Goal: Task Accomplishment & Management: Manage account settings

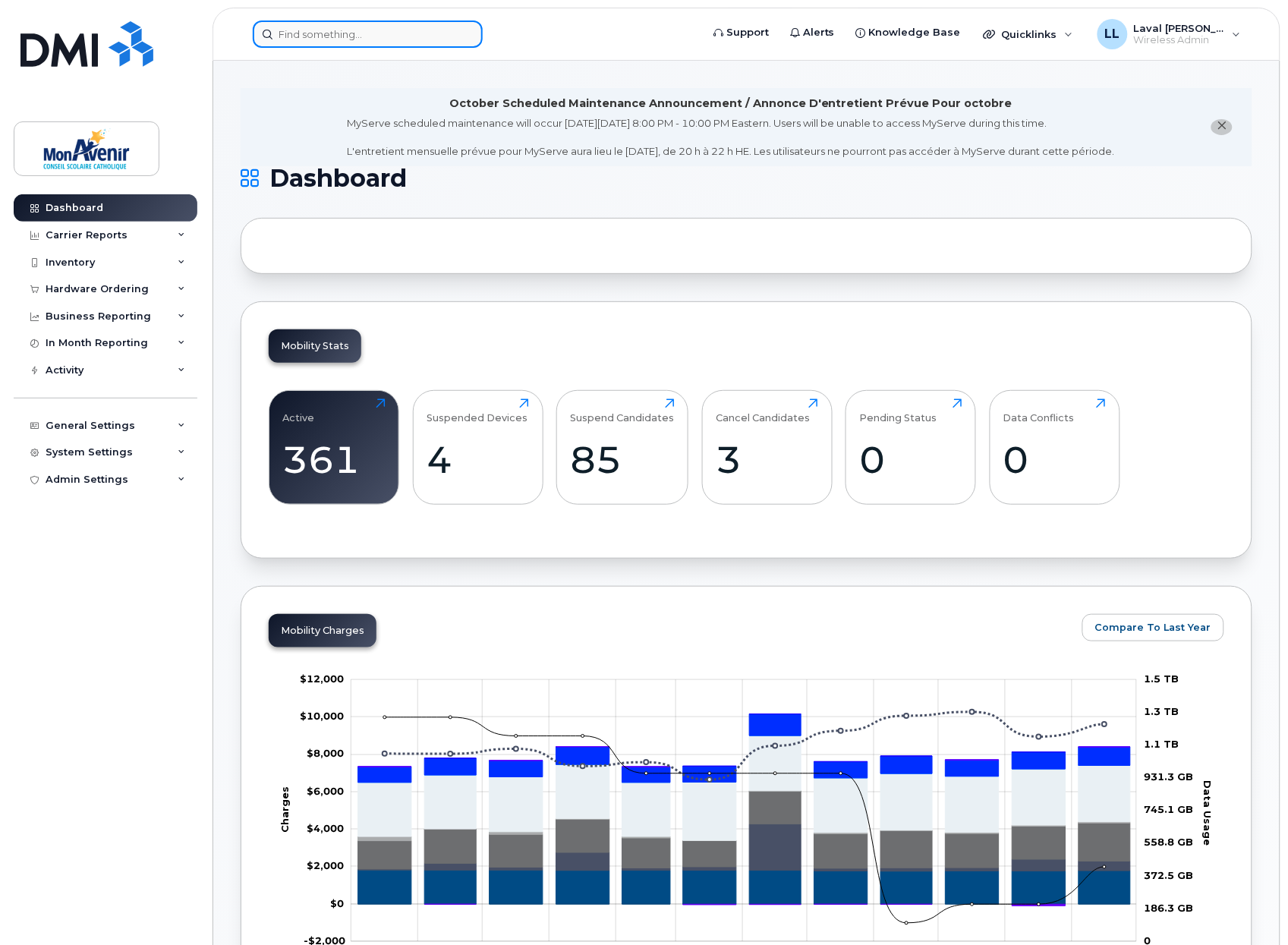
click at [283, 40] on input at bounding box center [368, 34] width 230 height 27
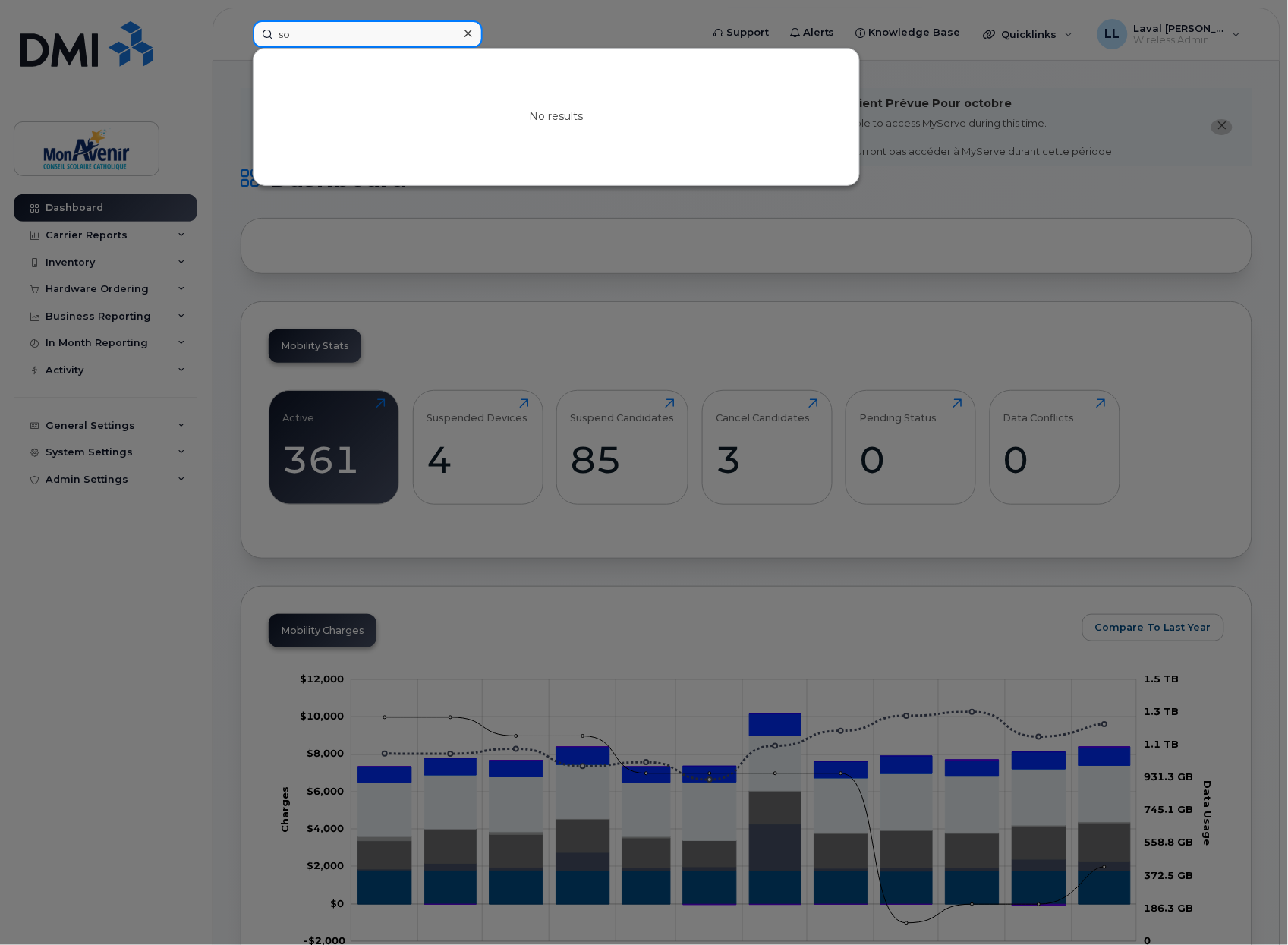
type input "s"
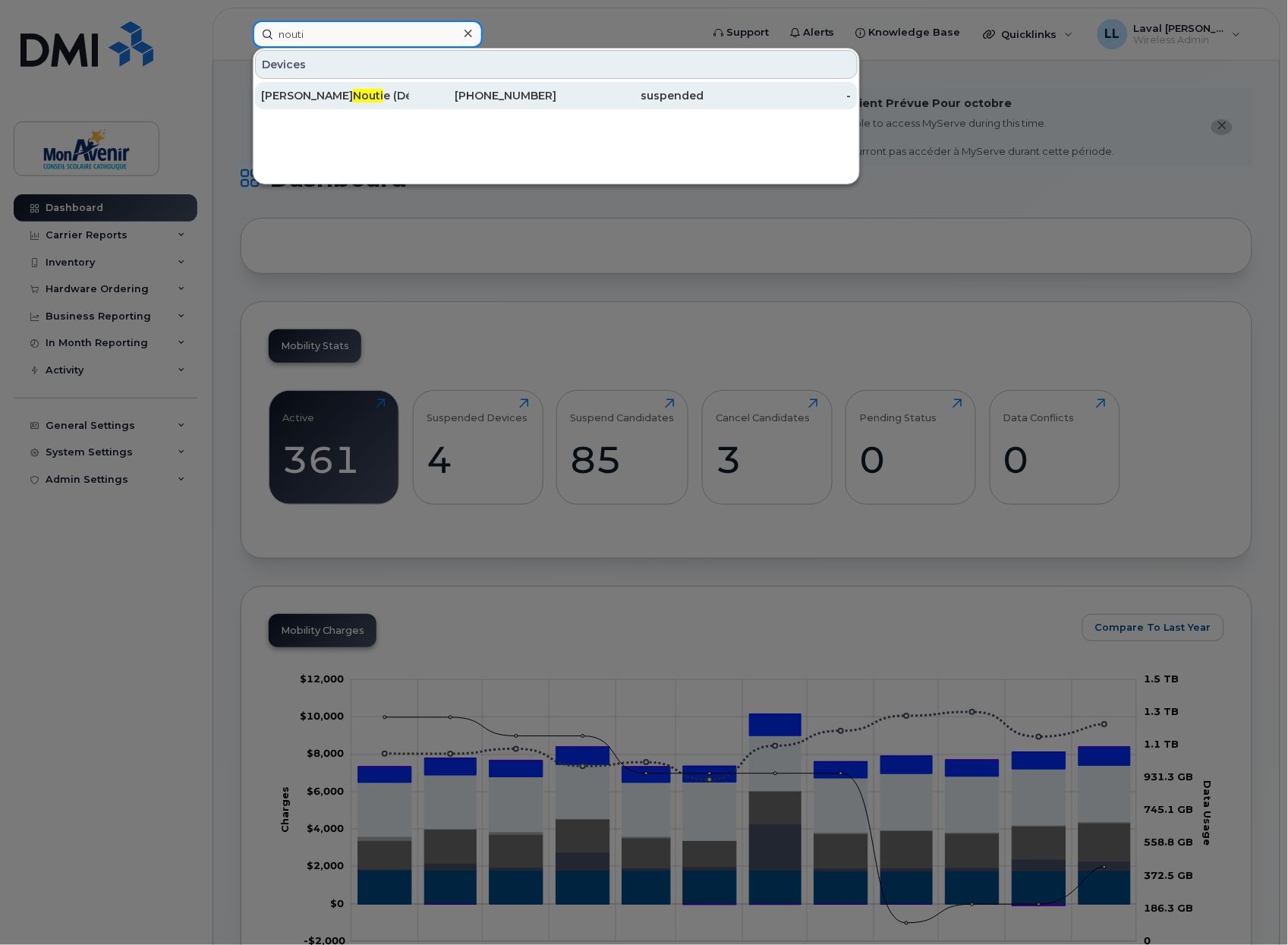
type input "nouti"
click at [353, 99] on span "Nouti" at bounding box center [368, 95] width 31 height 13
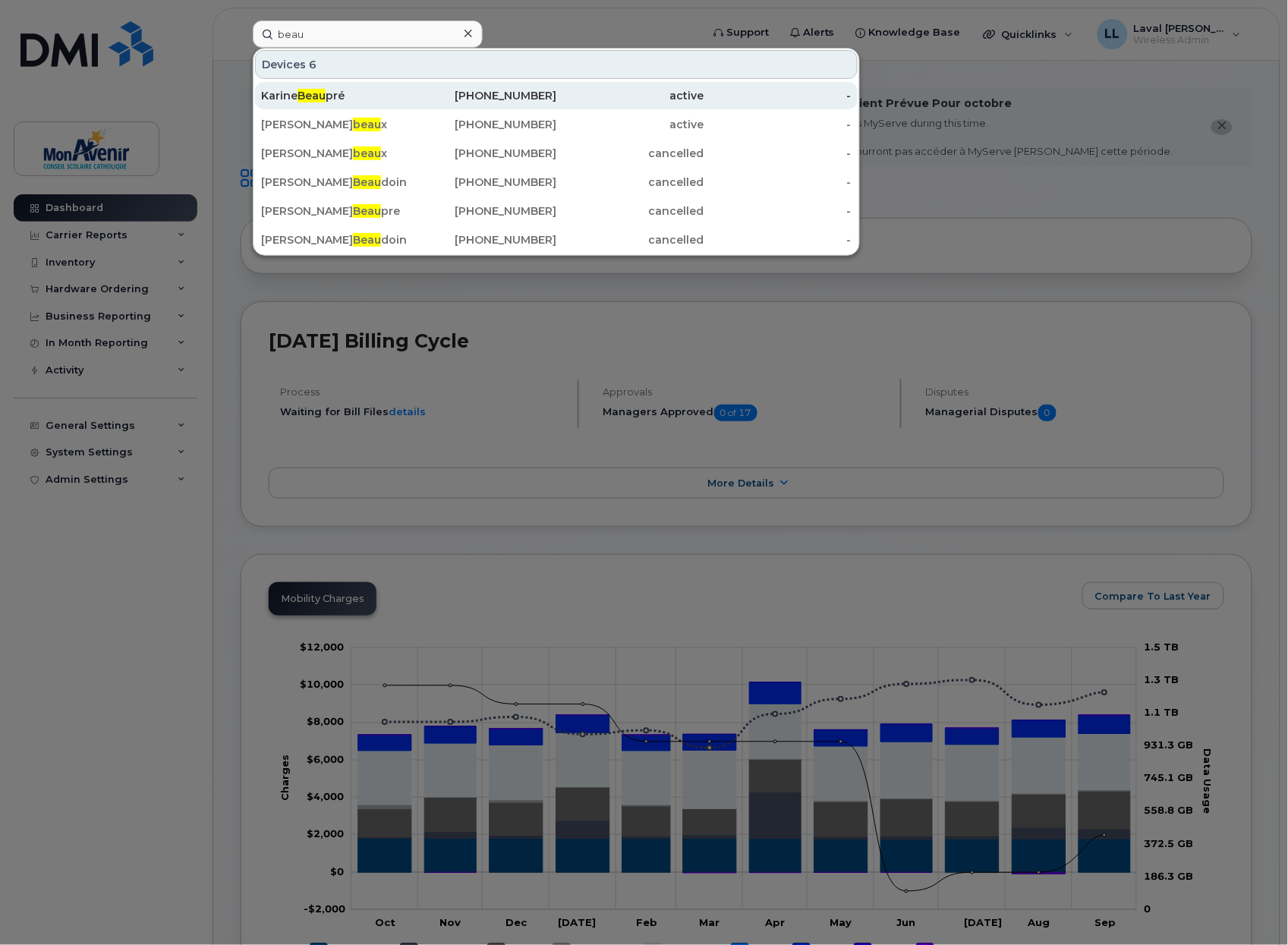
type input "beau"
click at [322, 92] on span "Beau" at bounding box center [311, 95] width 28 height 13
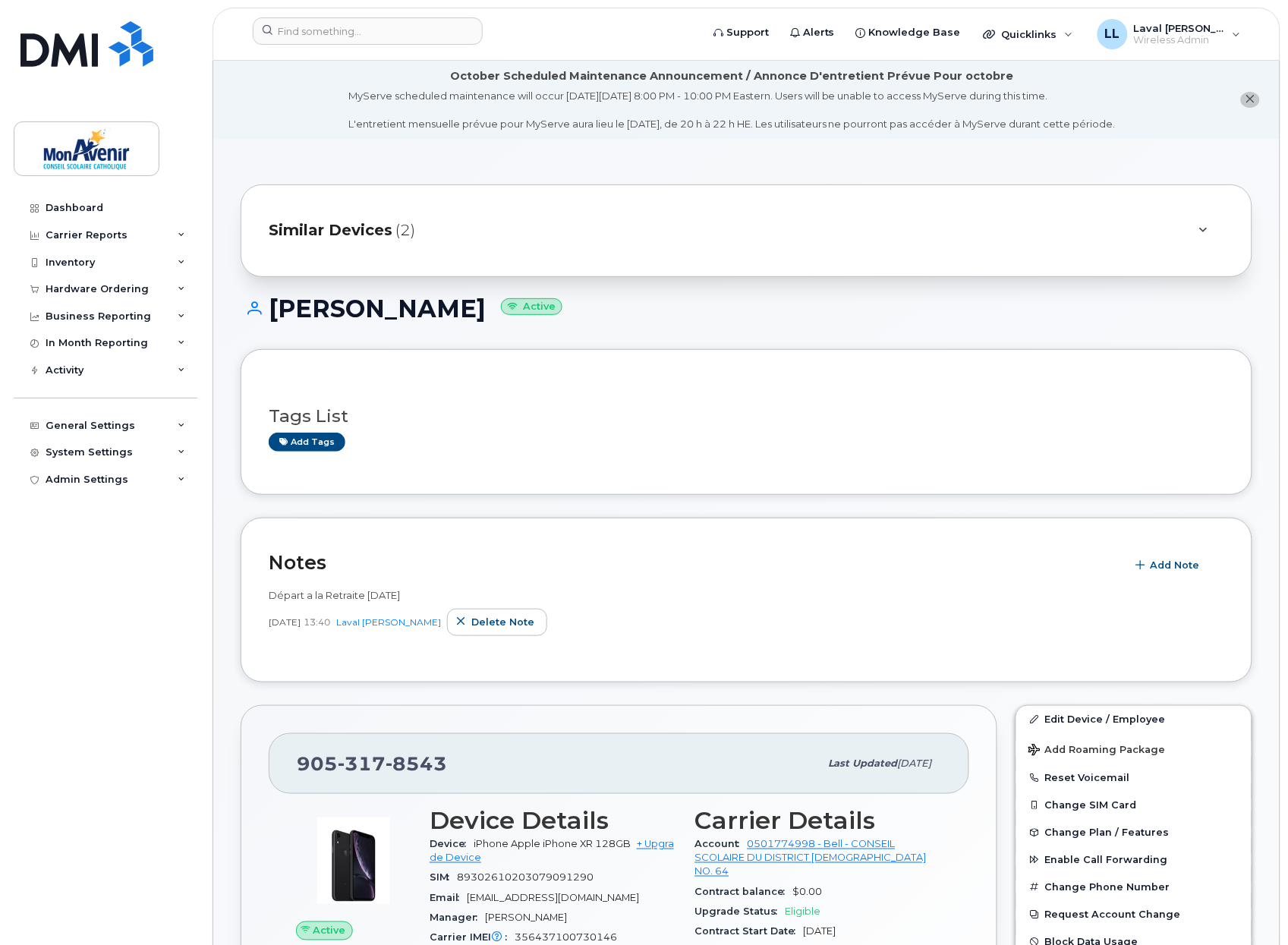
scroll to position [84, 0]
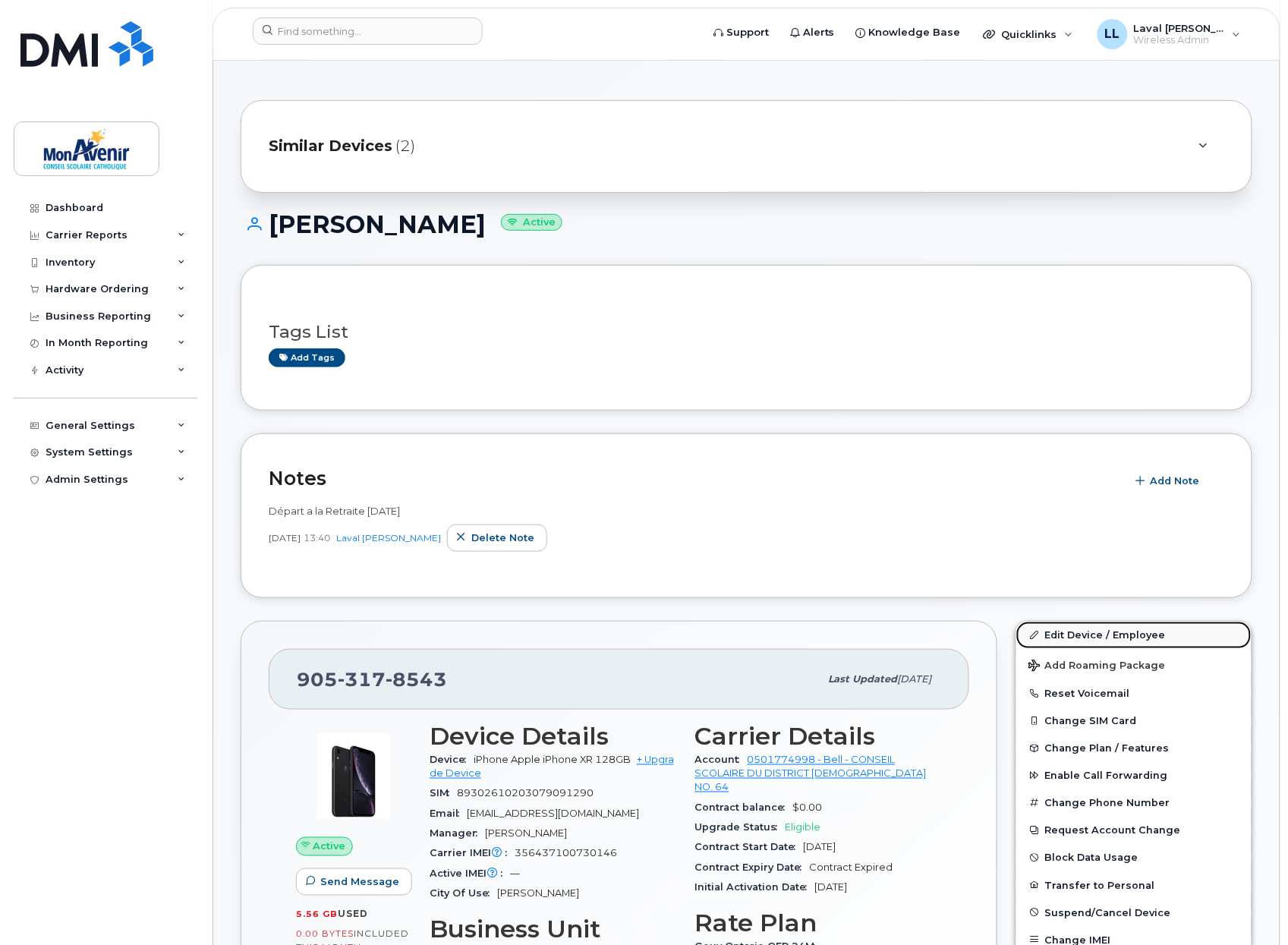
drag, startPoint x: 1101, startPoint y: 627, endPoint x: 1087, endPoint y: 626, distance: 14.0
click at [1101, 627] on link "Edit Device / Employee" at bounding box center [1134, 635] width 235 height 27
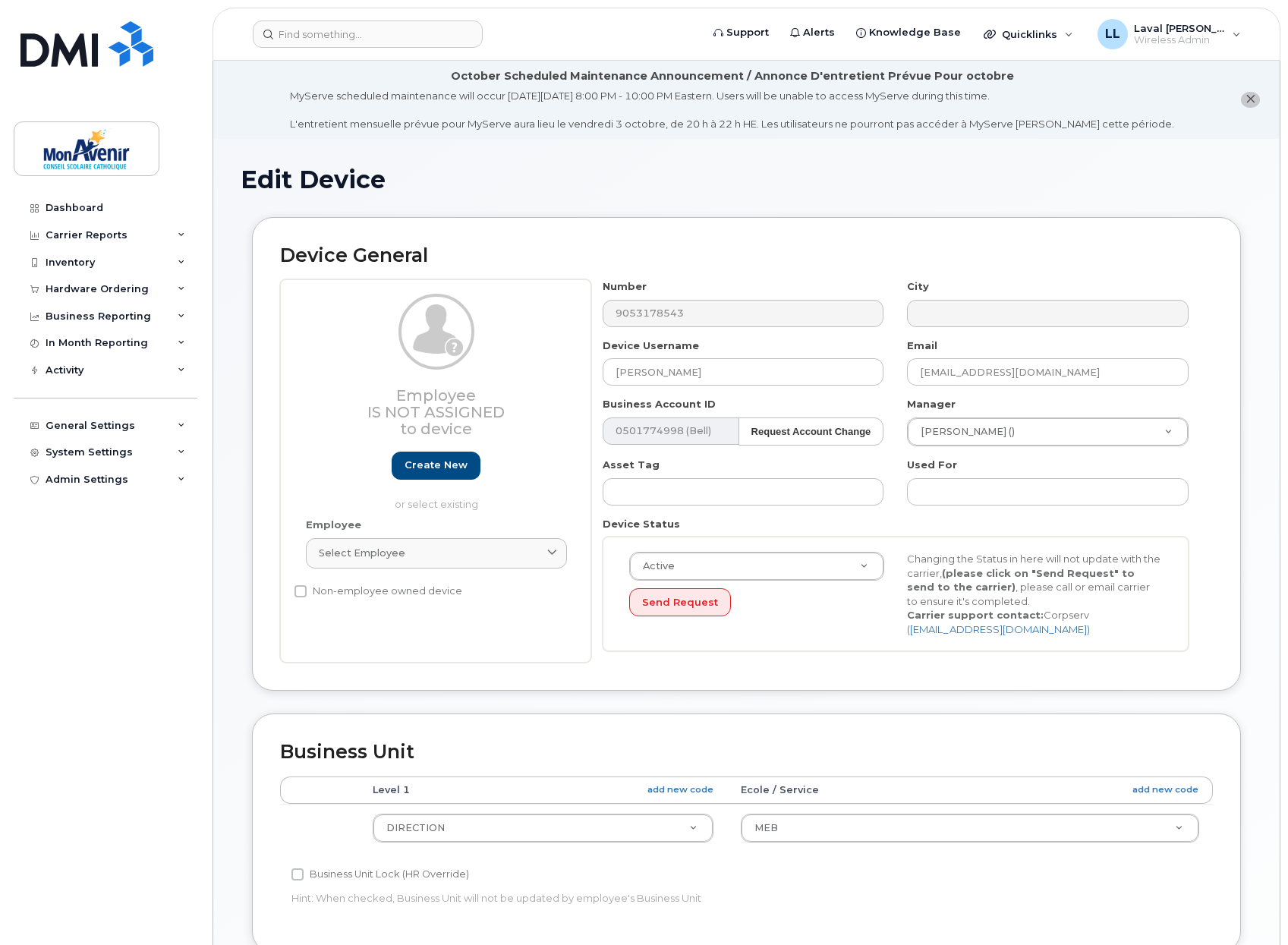
select select "29509938"
click at [721, 380] on input "[PERSON_NAME]" at bounding box center [743, 372] width 282 height 27
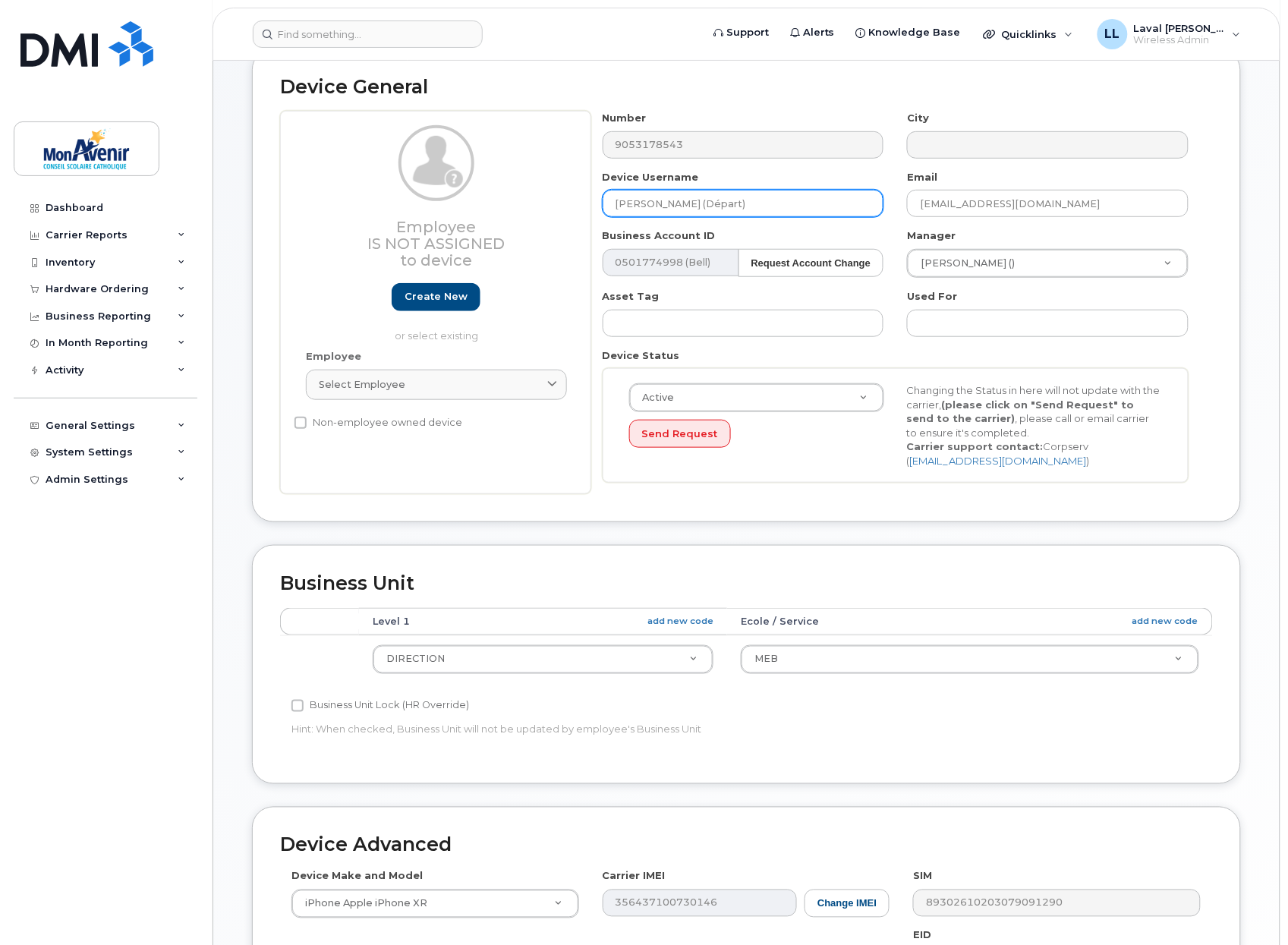
scroll to position [421, 0]
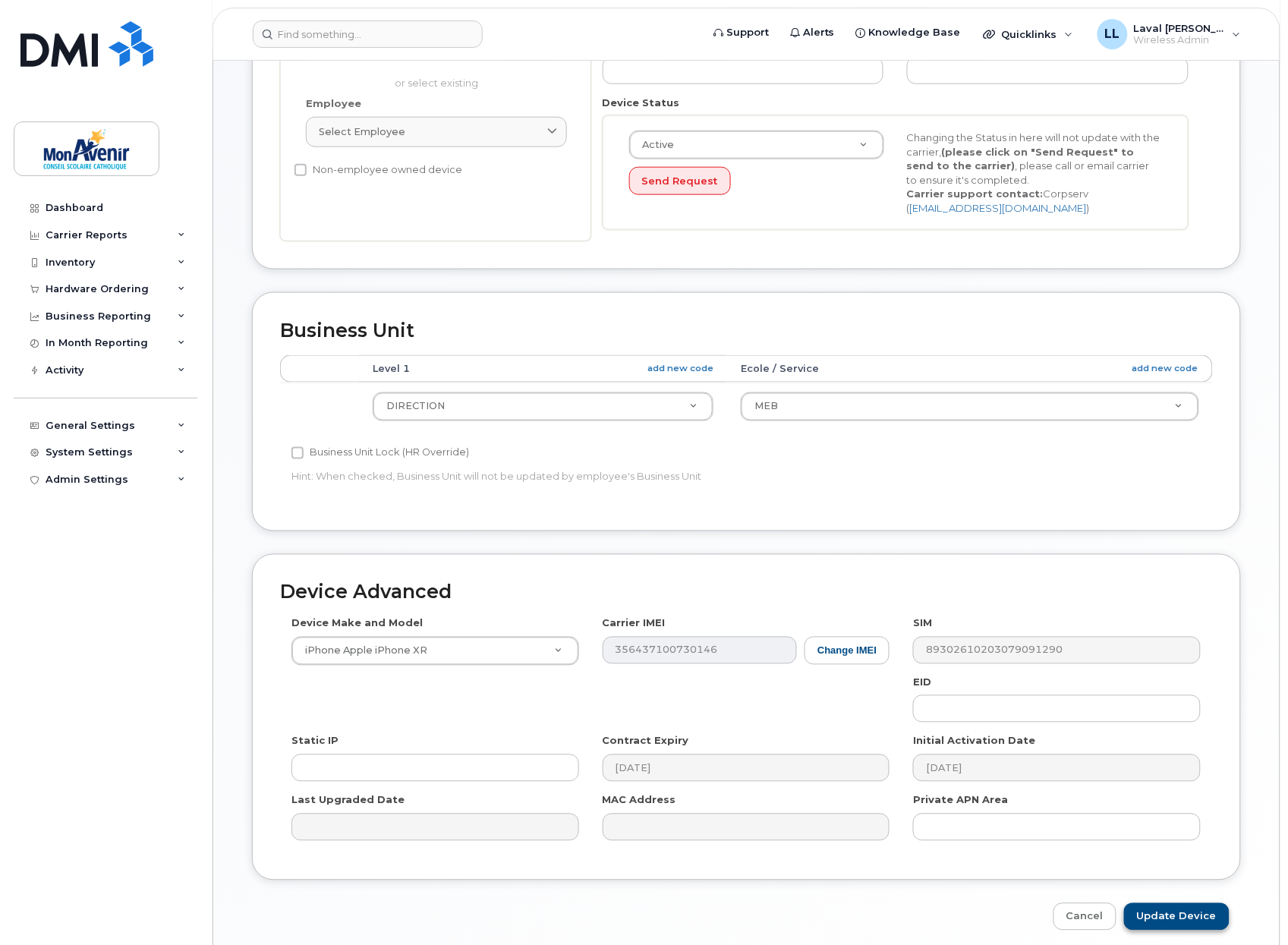
type input "[PERSON_NAME] (Départ)"
click at [1173, 907] on input "Update Device" at bounding box center [1177, 916] width 106 height 28
type input "Saving..."
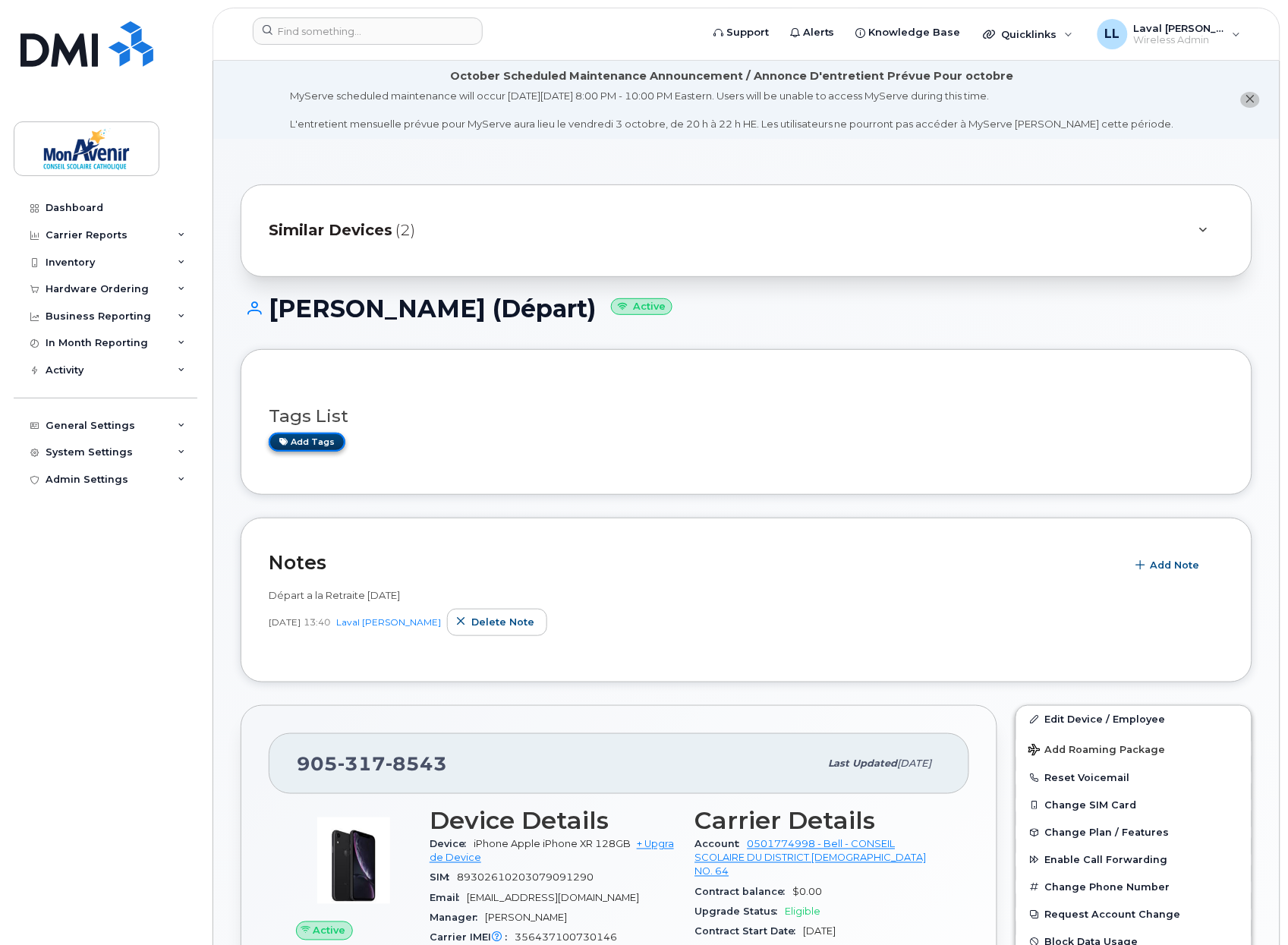
click at [302, 445] on link "Add tags" at bounding box center [306, 442] width 76 height 19
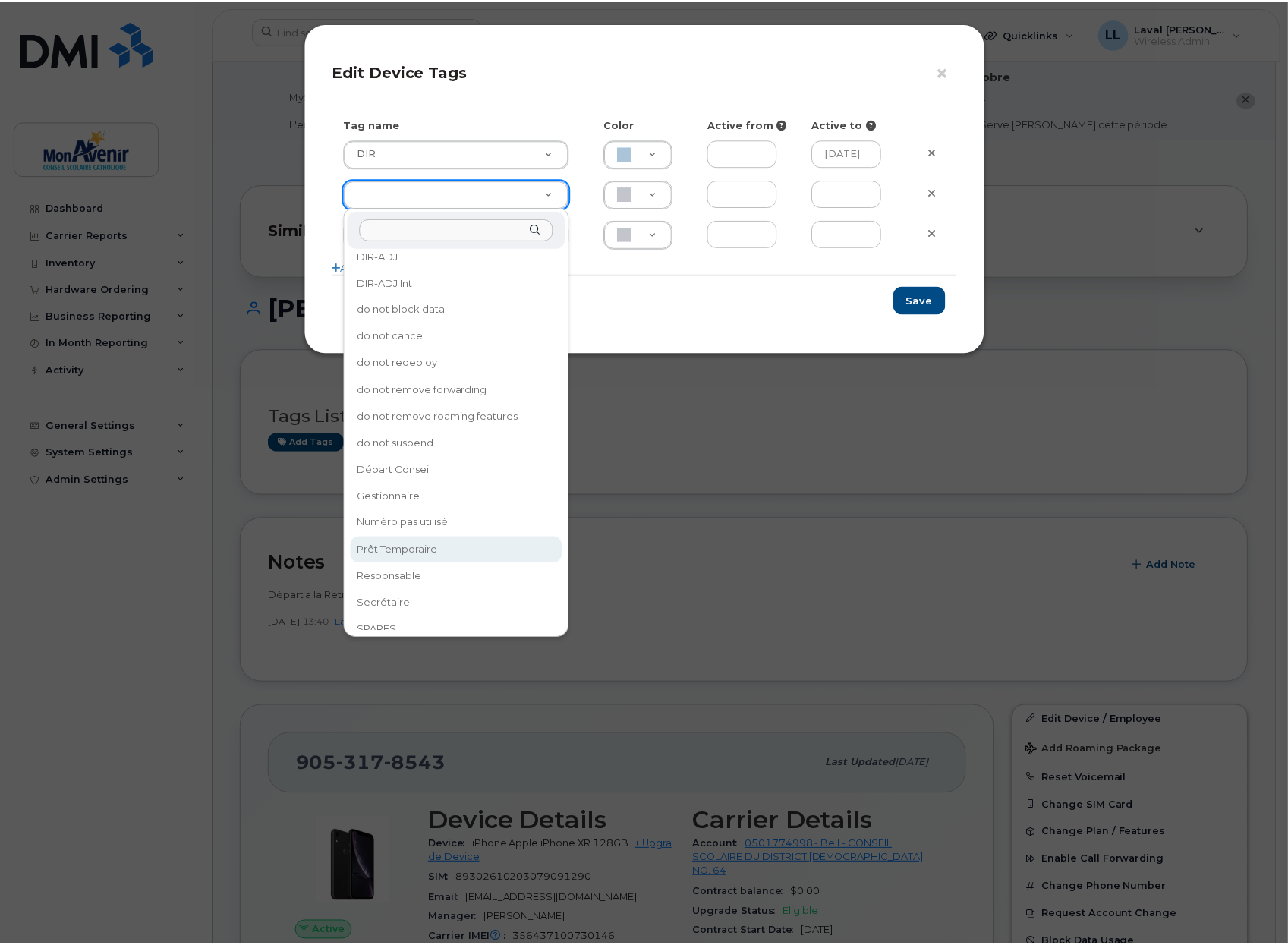
scroll to position [204, 0]
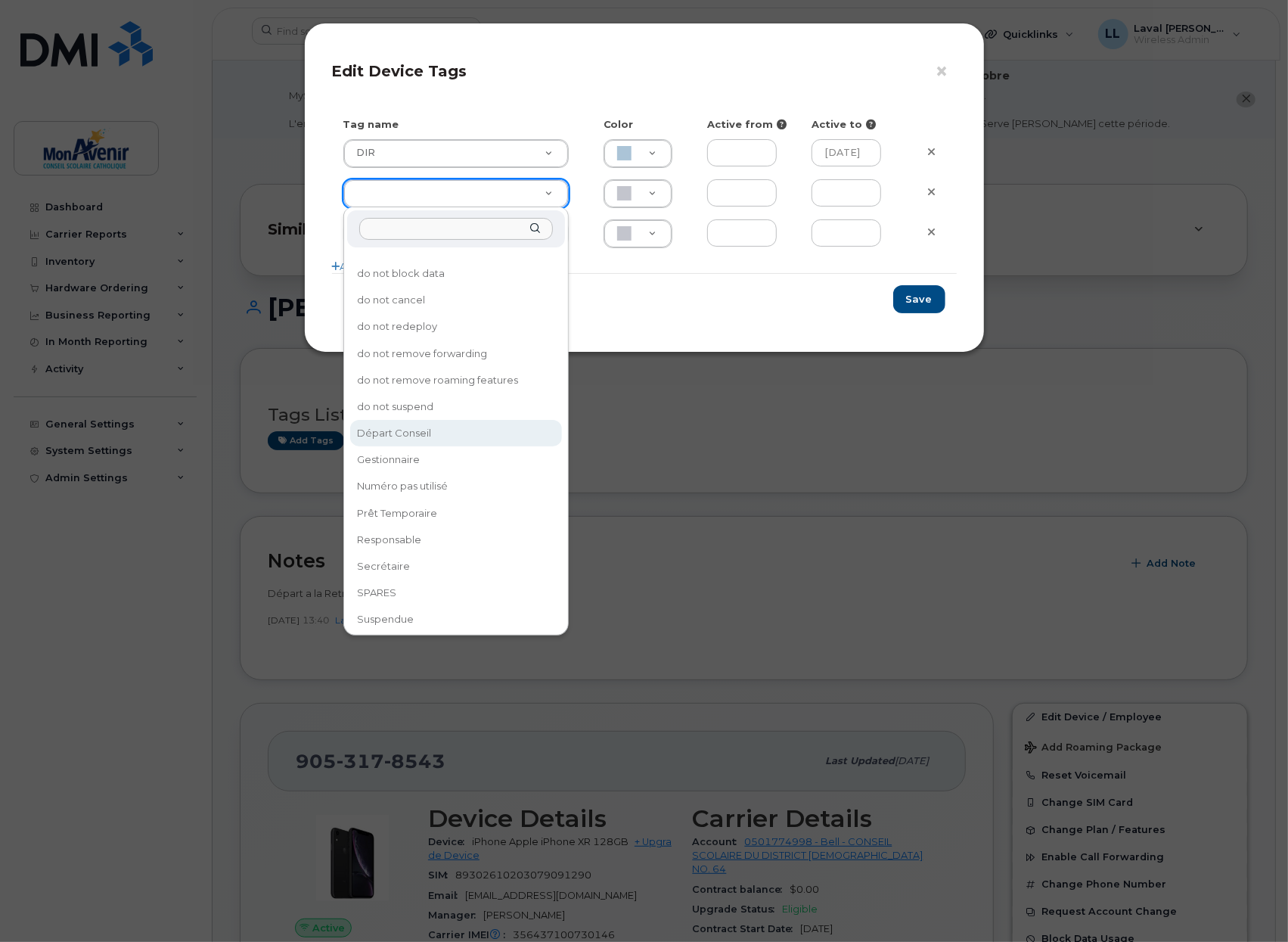
type input "Départ Conseil"
type input "F8C6C8"
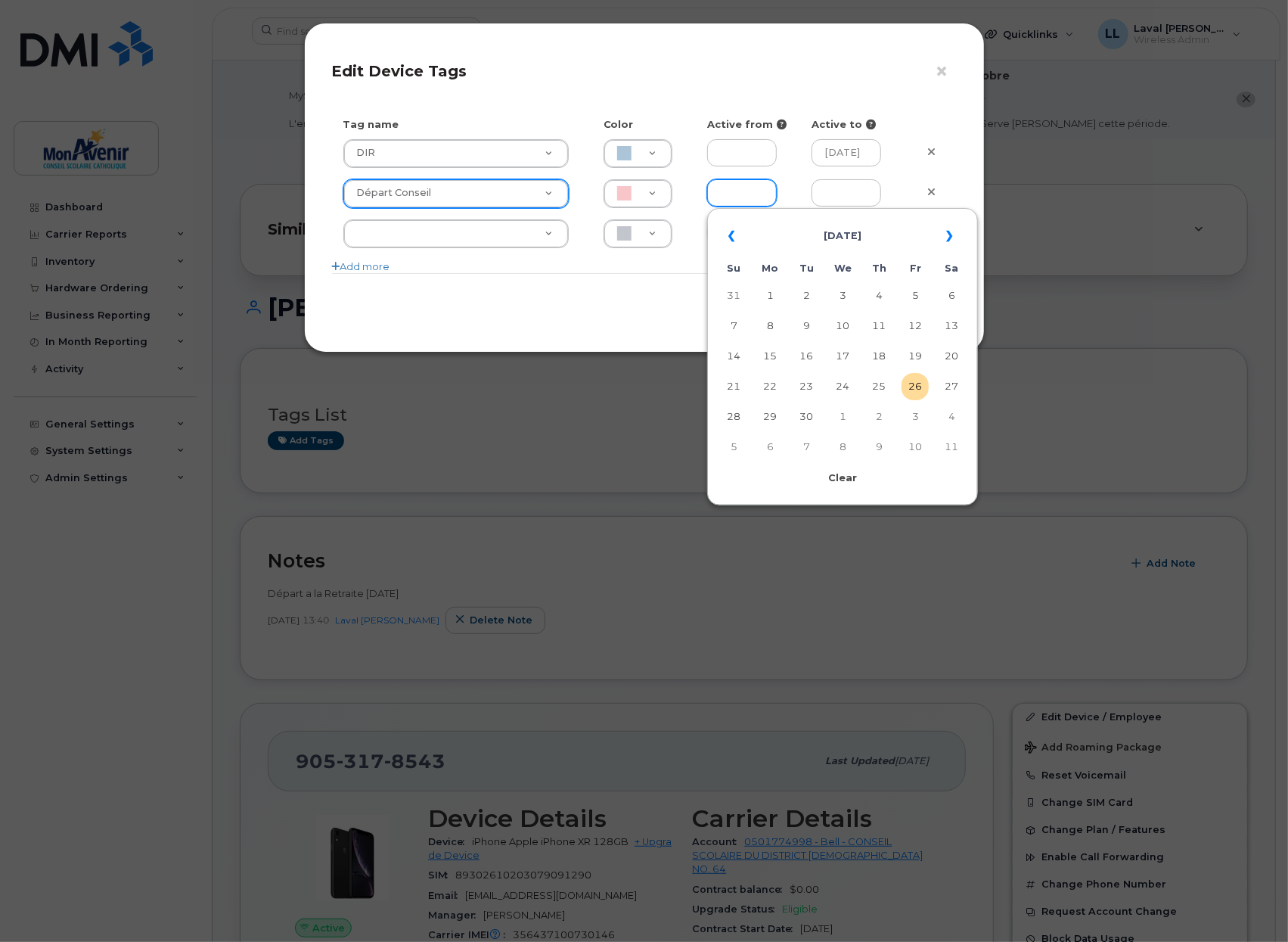
click at [753, 193] on input "text" at bounding box center [742, 192] width 70 height 27
click at [807, 229] on th "[DATE]" at bounding box center [843, 236] width 173 height 37
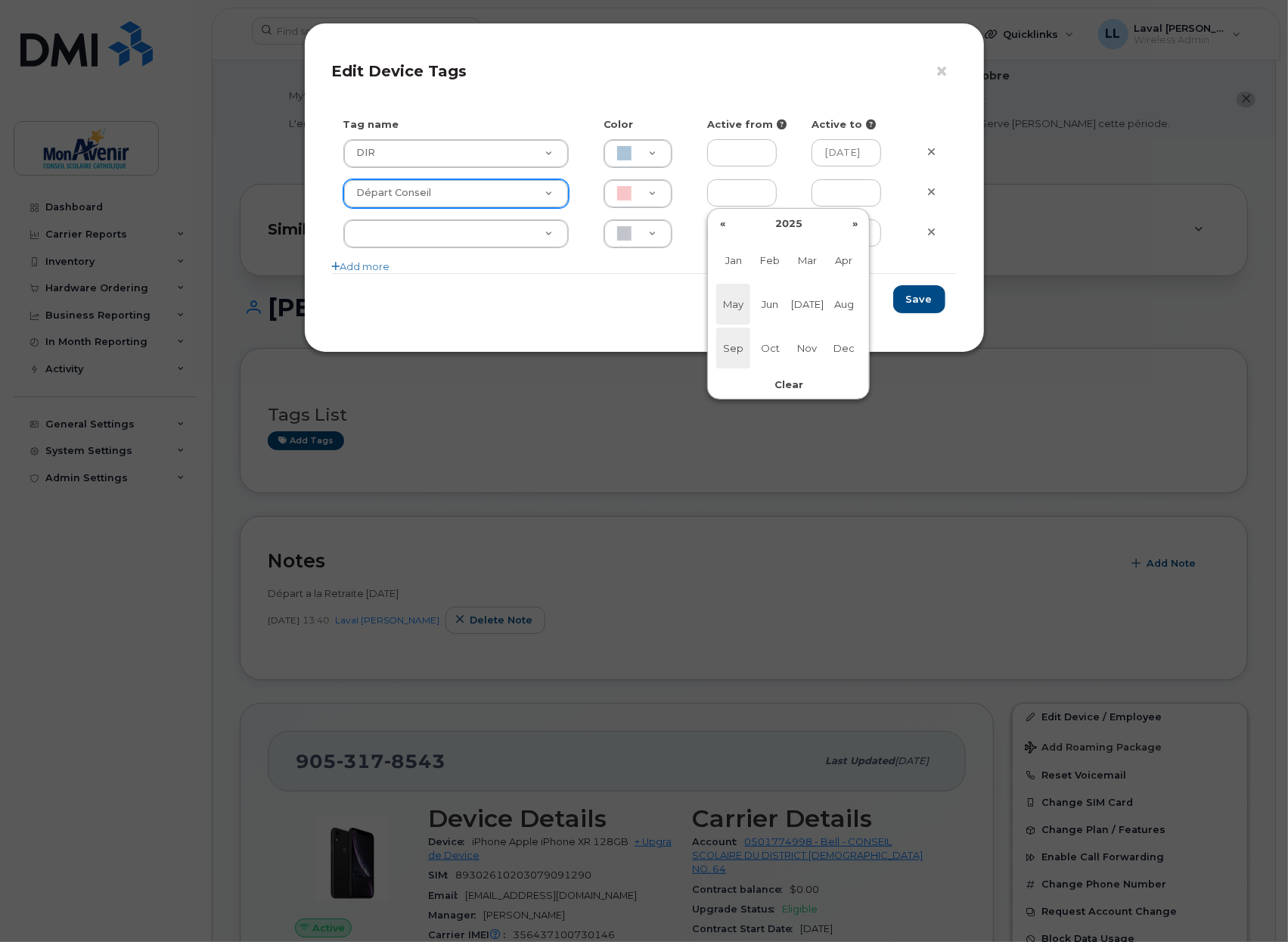
click at [727, 302] on span "May" at bounding box center [733, 304] width 34 height 41
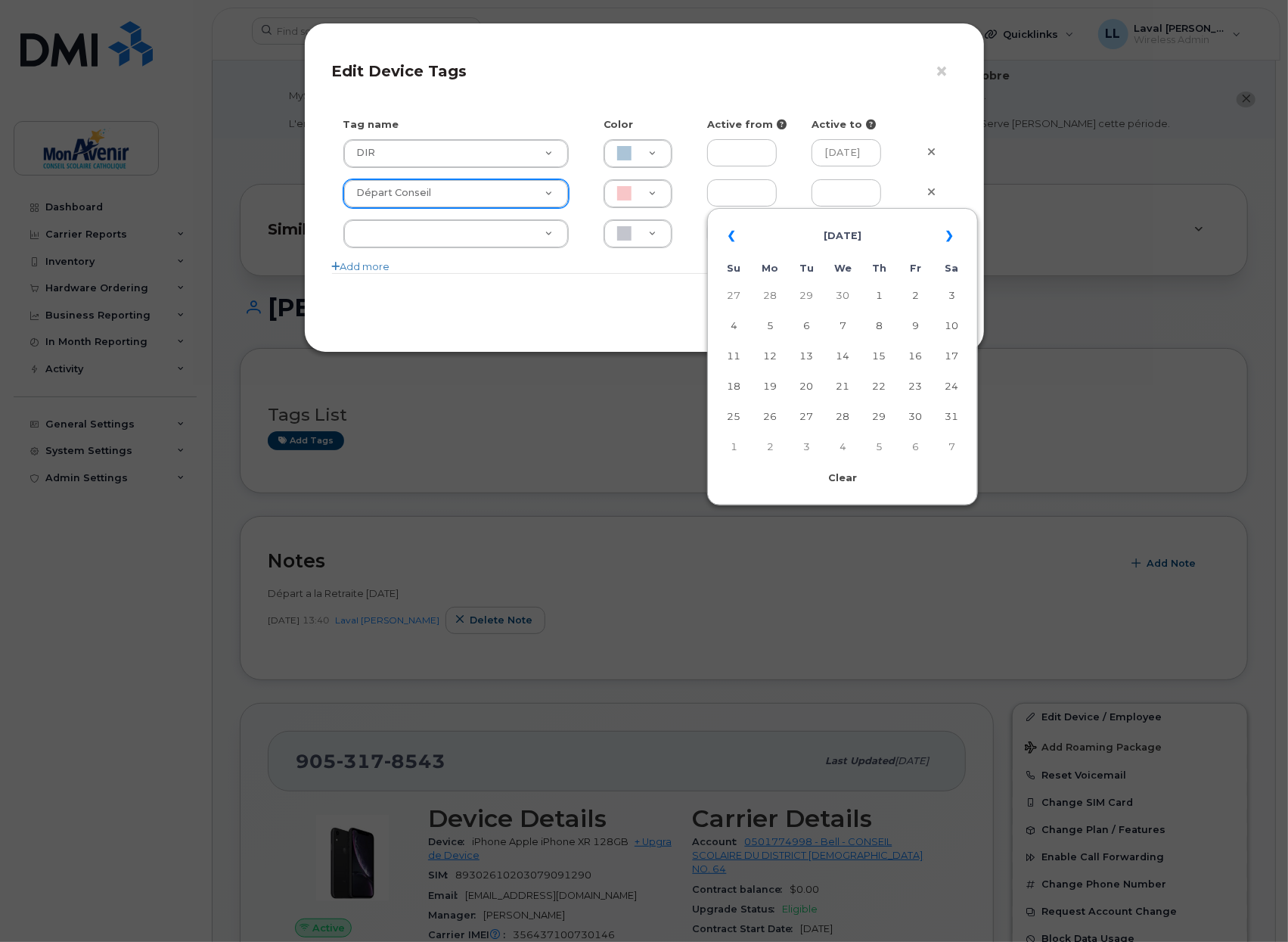
click at [586, 301] on div "Save" at bounding box center [644, 299] width 624 height 52
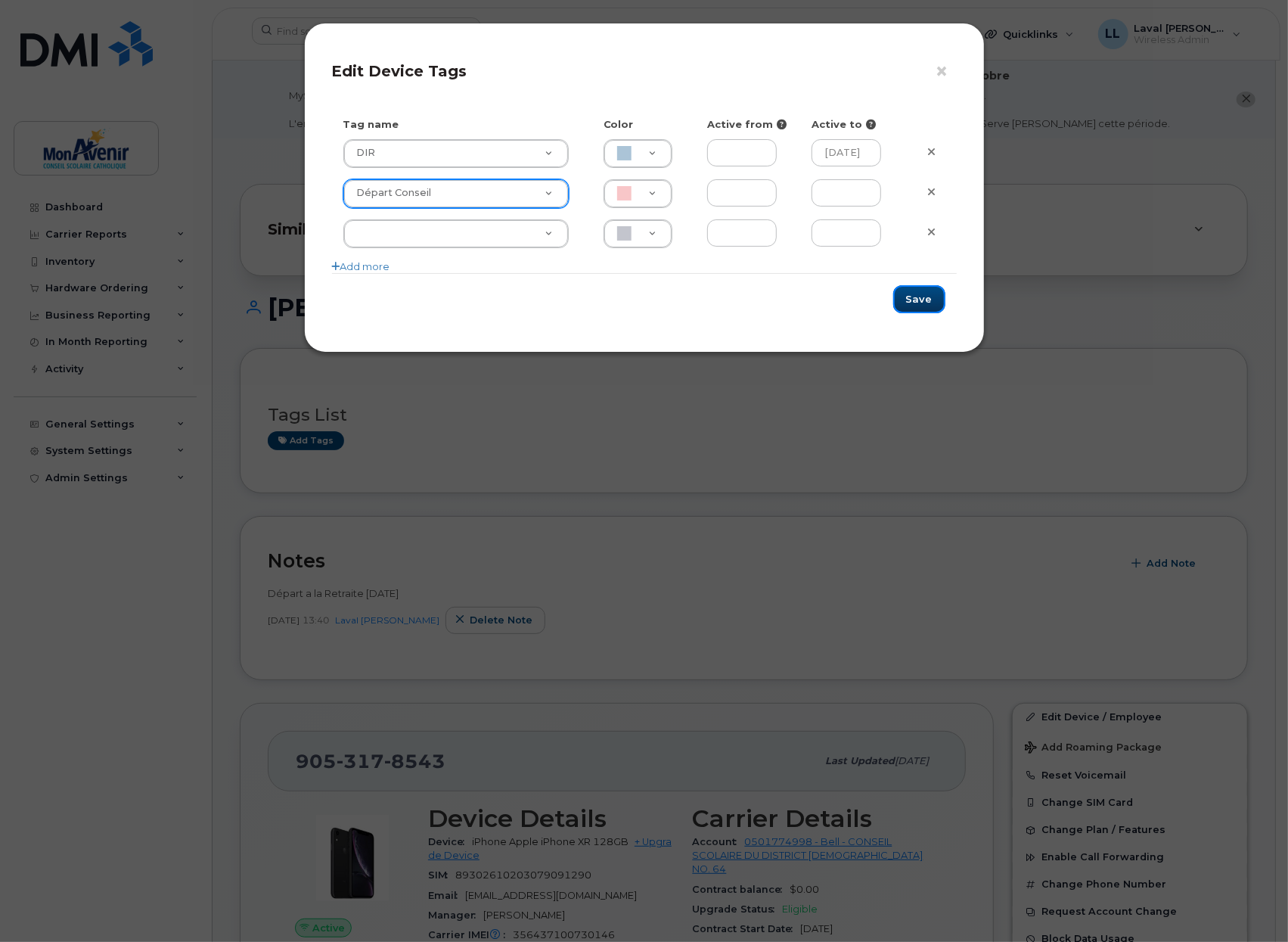
drag, startPoint x: 931, startPoint y: 303, endPoint x: 924, endPoint y: 309, distance: 9.2
click at [931, 302] on button "Save" at bounding box center [919, 299] width 52 height 28
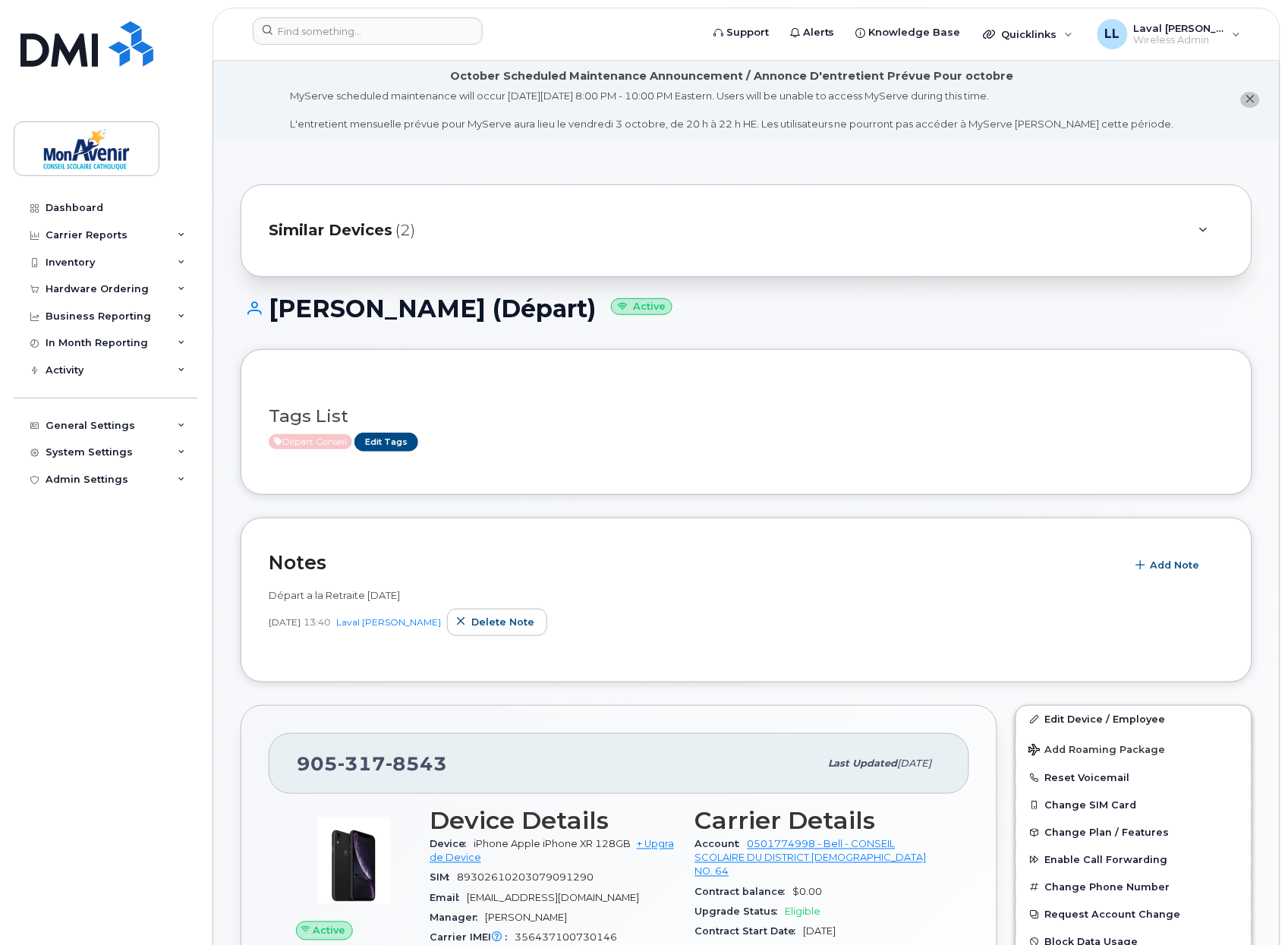
scroll to position [84, 0]
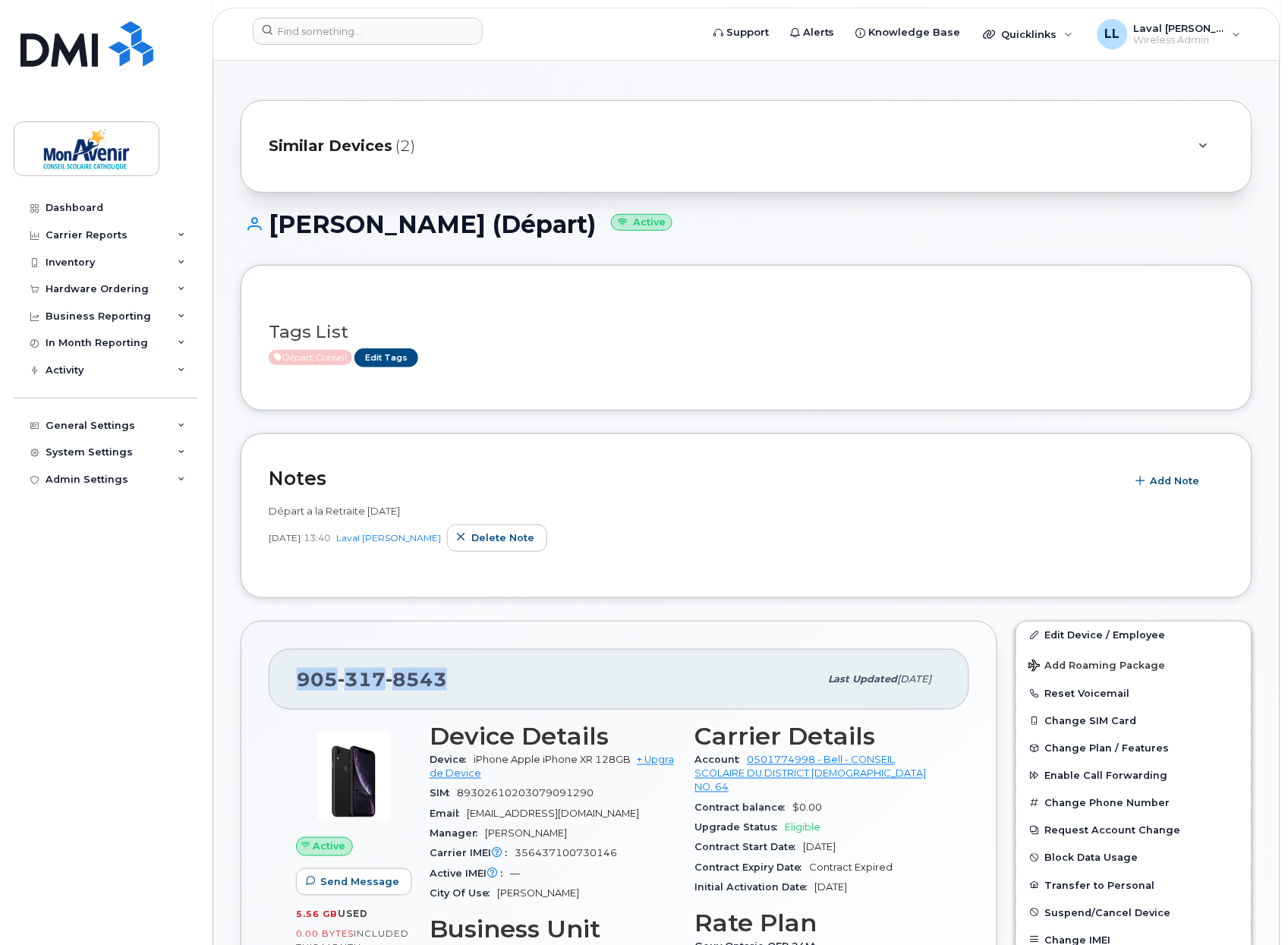
drag, startPoint x: 445, startPoint y: 678, endPoint x: 300, endPoint y: 676, distance: 145.0
click at [300, 676] on div "[PHONE_NUMBER]" at bounding box center [558, 679] width 522 height 32
copy span "[PHONE_NUMBER]"
drag, startPoint x: 466, startPoint y: 225, endPoint x: 271, endPoint y: 230, distance: 195.1
click at [271, 230] on h1 "[PERSON_NAME] (Départ) Active" at bounding box center [746, 224] width 1012 height 27
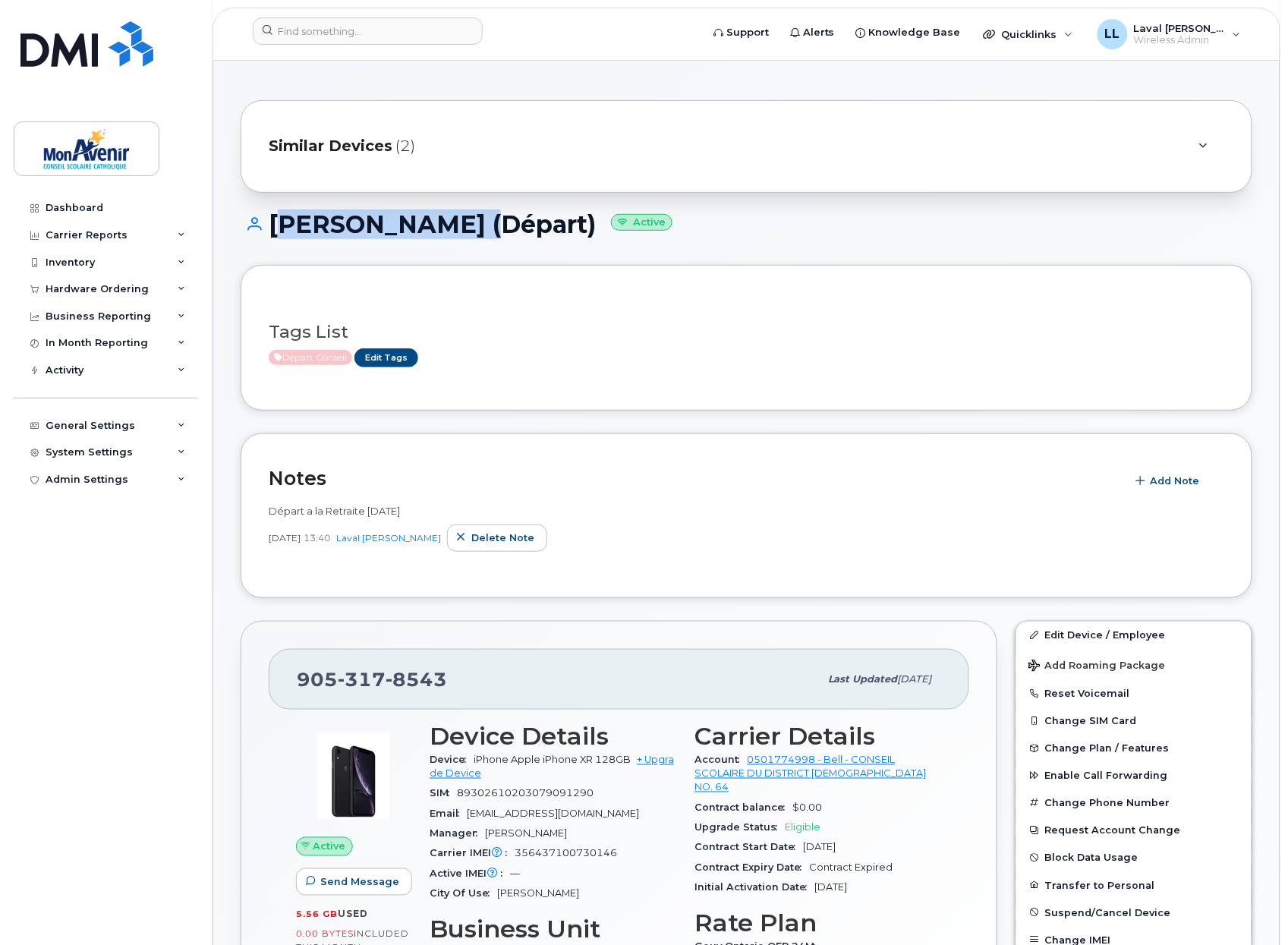
copy h1 "[PERSON_NAME]"
click at [308, 32] on input at bounding box center [368, 31] width 230 height 27
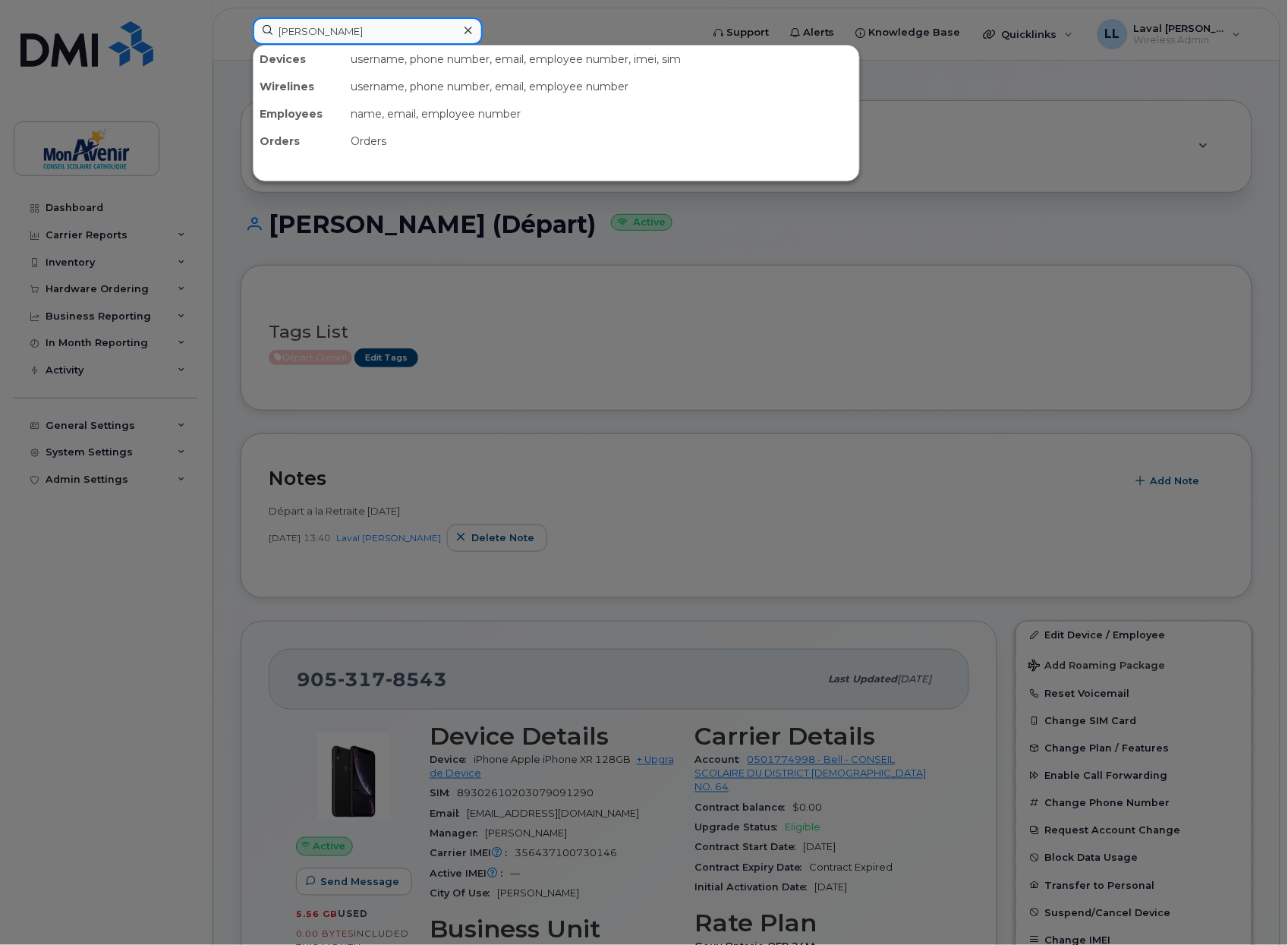
type input "[PERSON_NAME]"
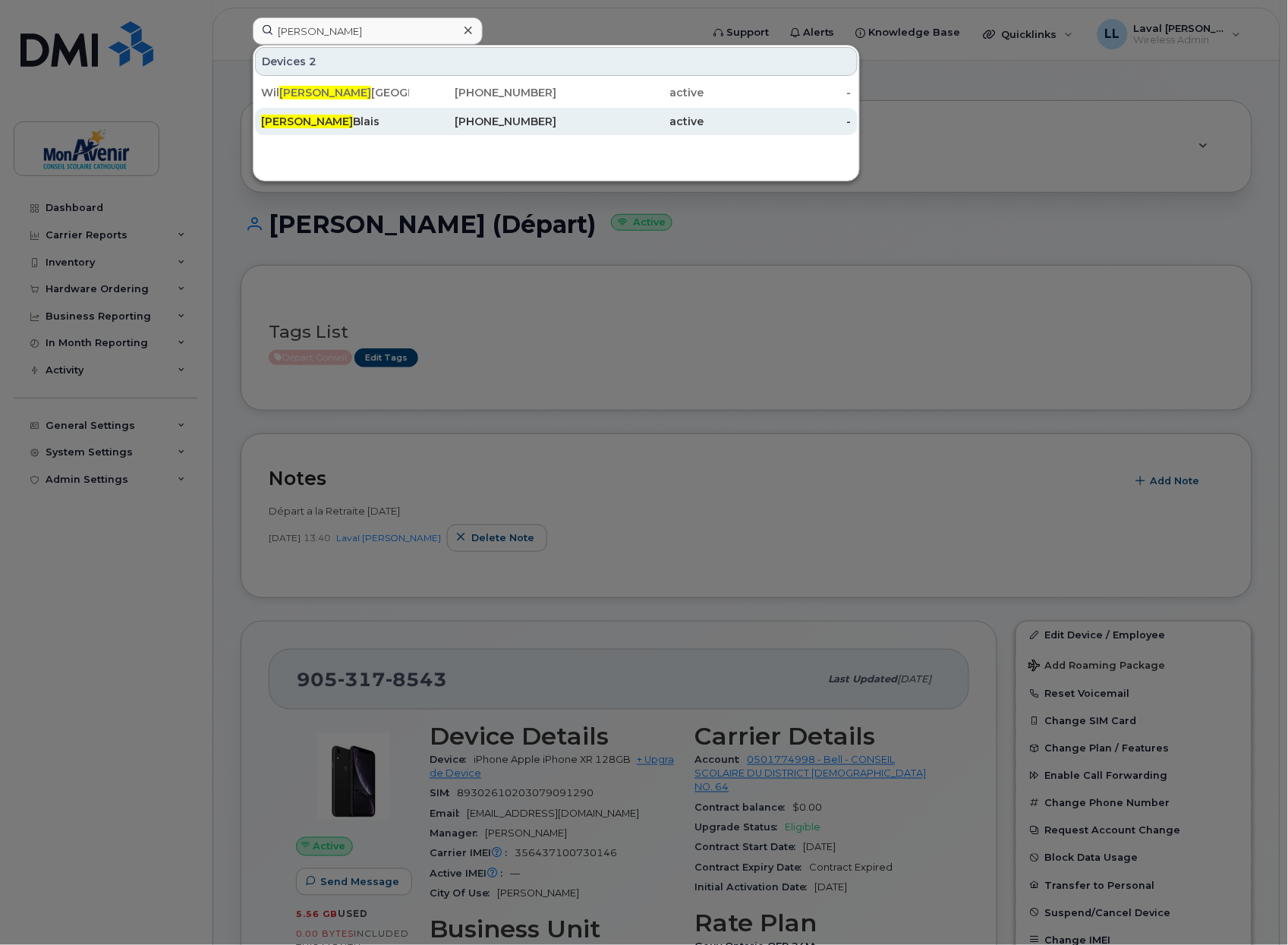
click at [291, 127] on div "[PERSON_NAME]" at bounding box center [335, 121] width 148 height 15
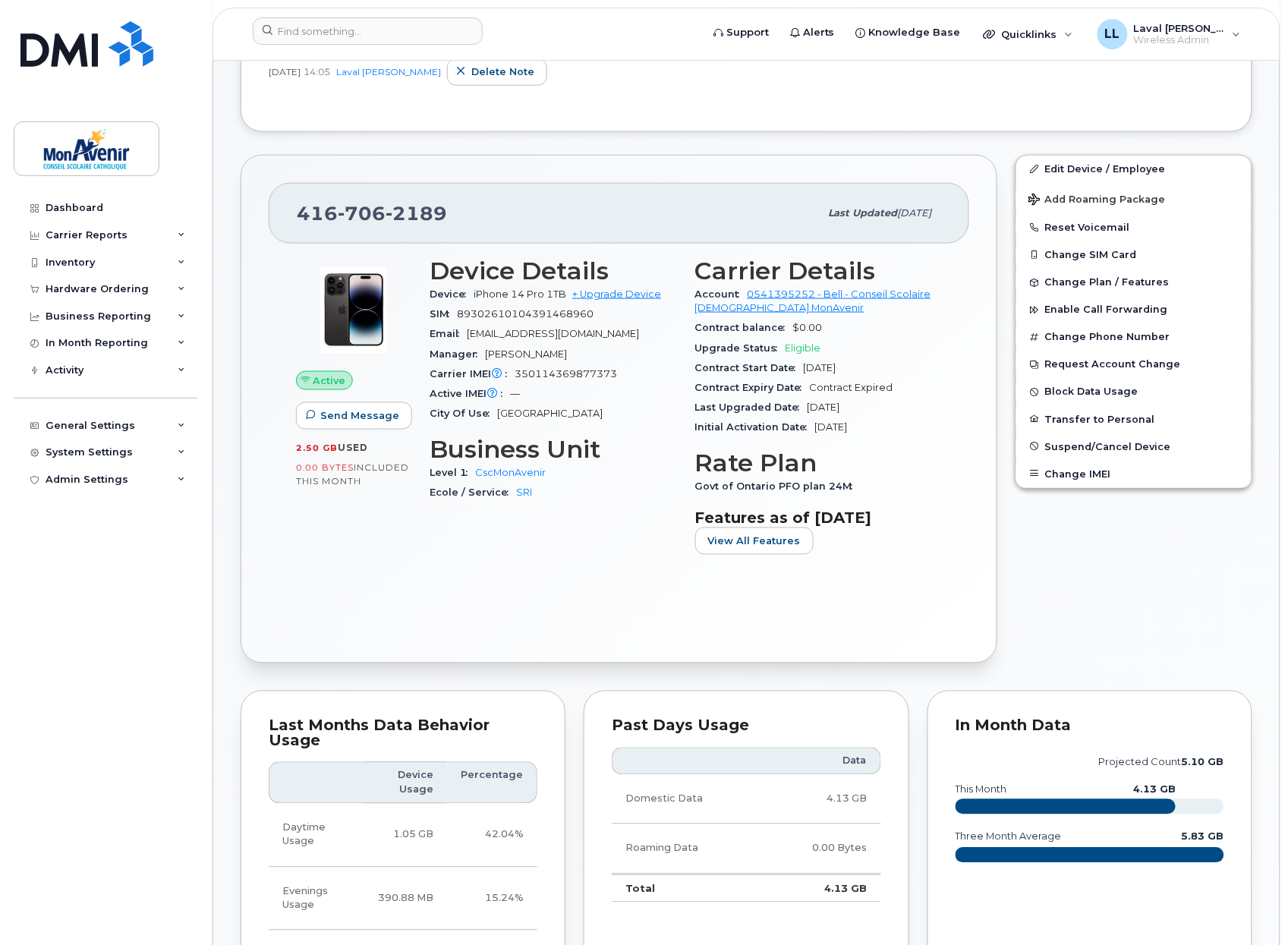
scroll to position [505, 0]
